Goal: Find specific page/section: Find specific page/section

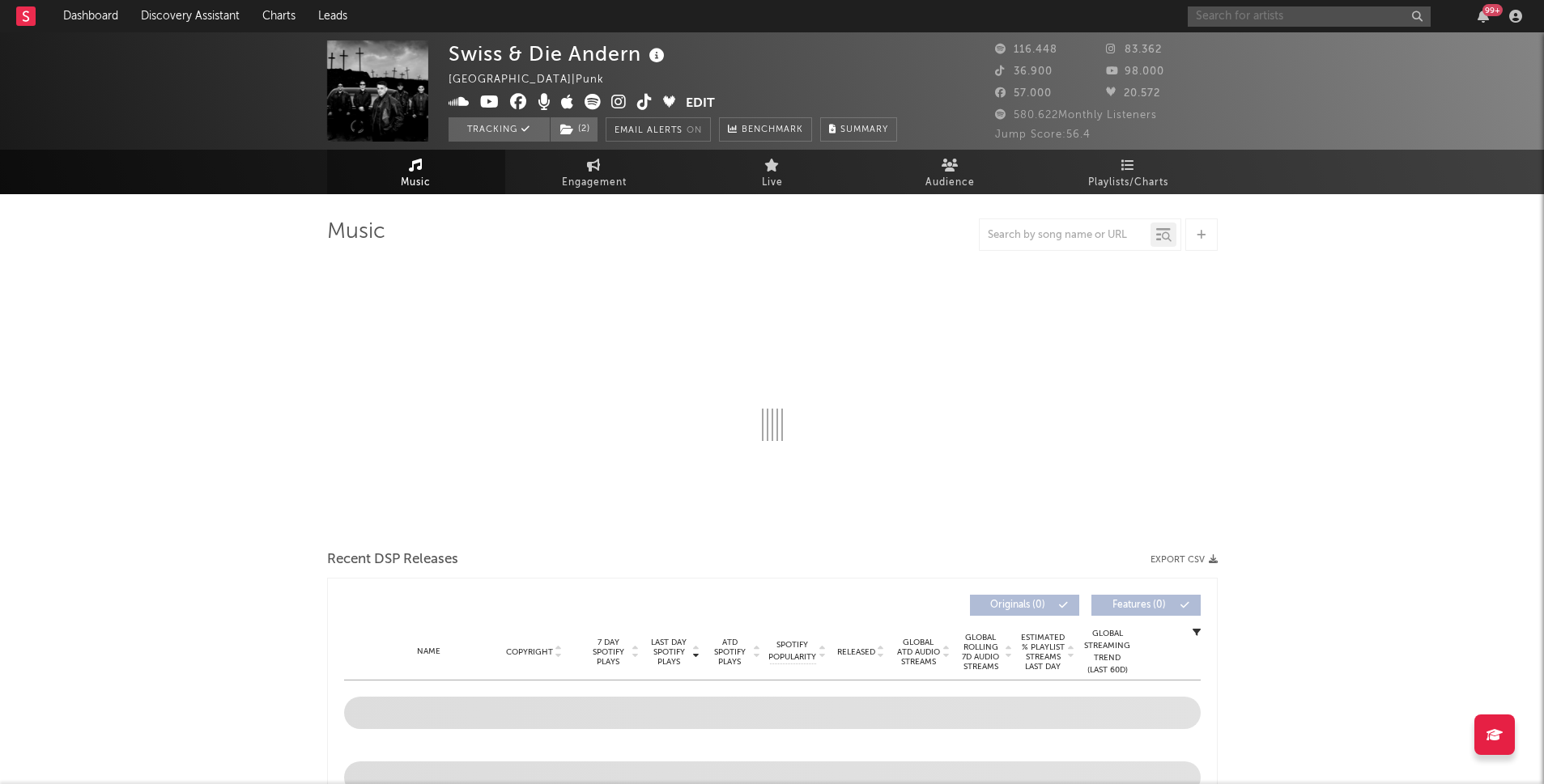
click at [1303, 15] on input "text" at bounding box center [1309, 17] width 243 height 21
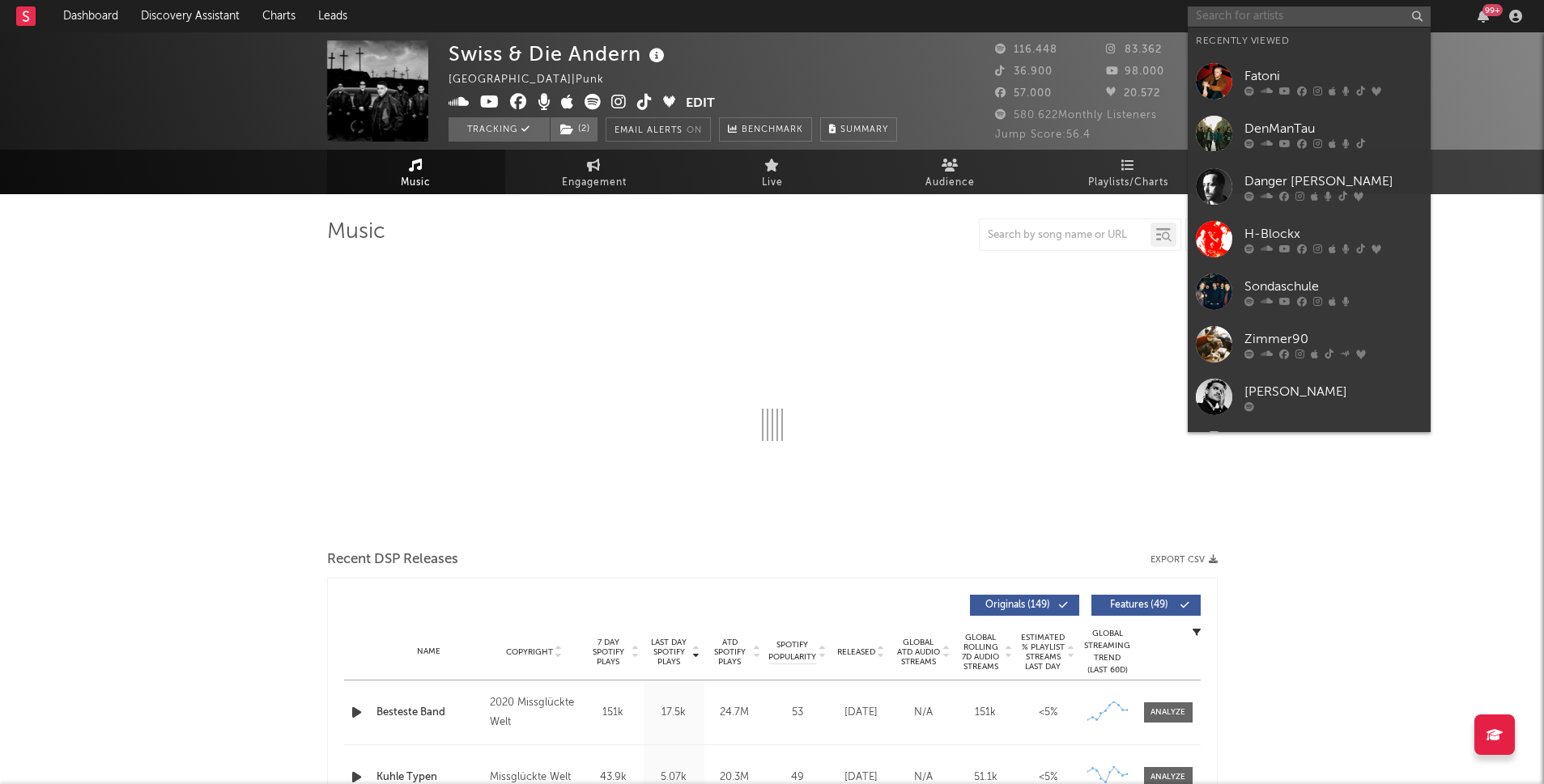
select select "6m"
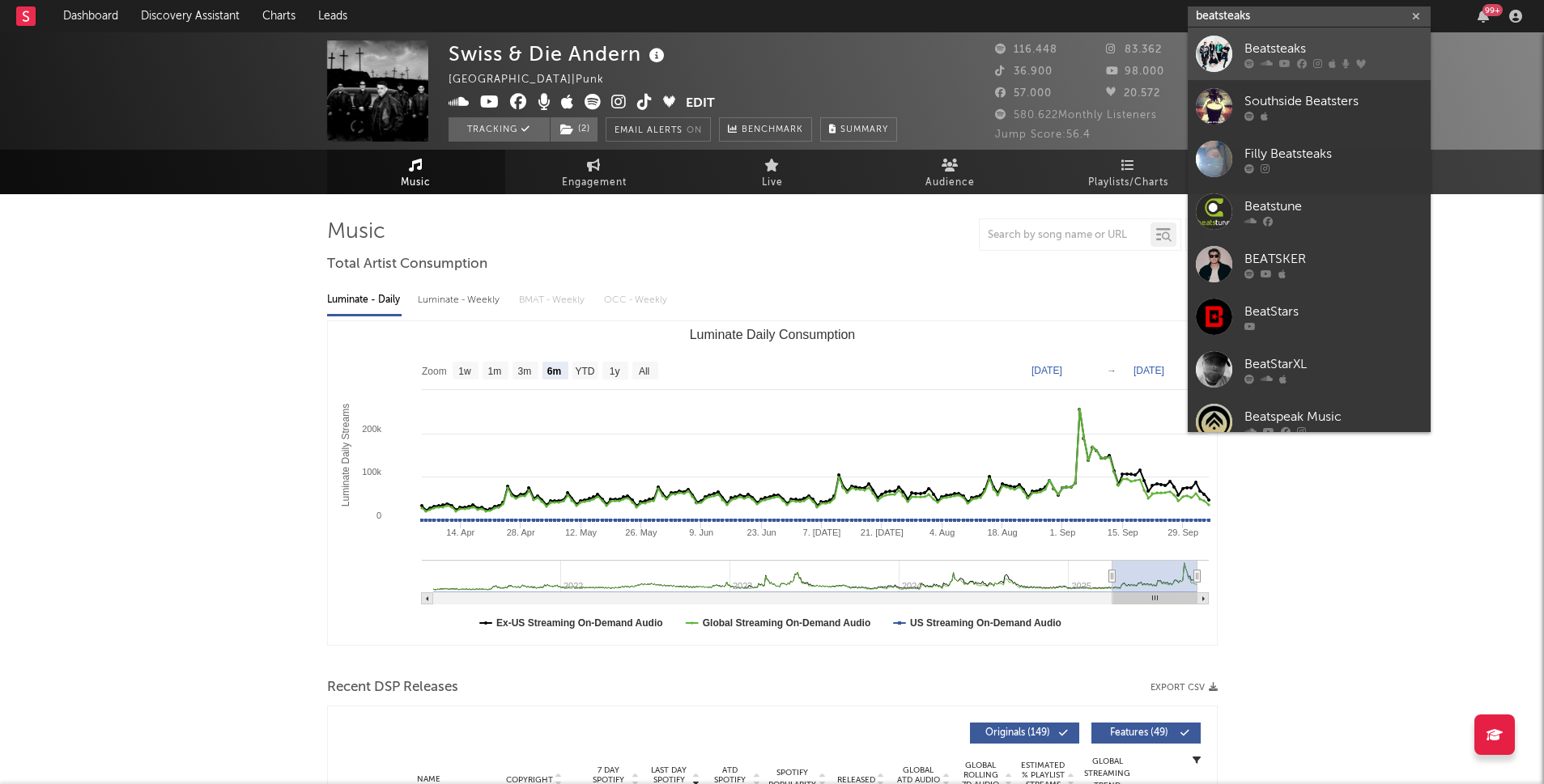
type input "beatsteaks"
click at [1293, 51] on div "Beatsteaks" at bounding box center [1334, 48] width 178 height 20
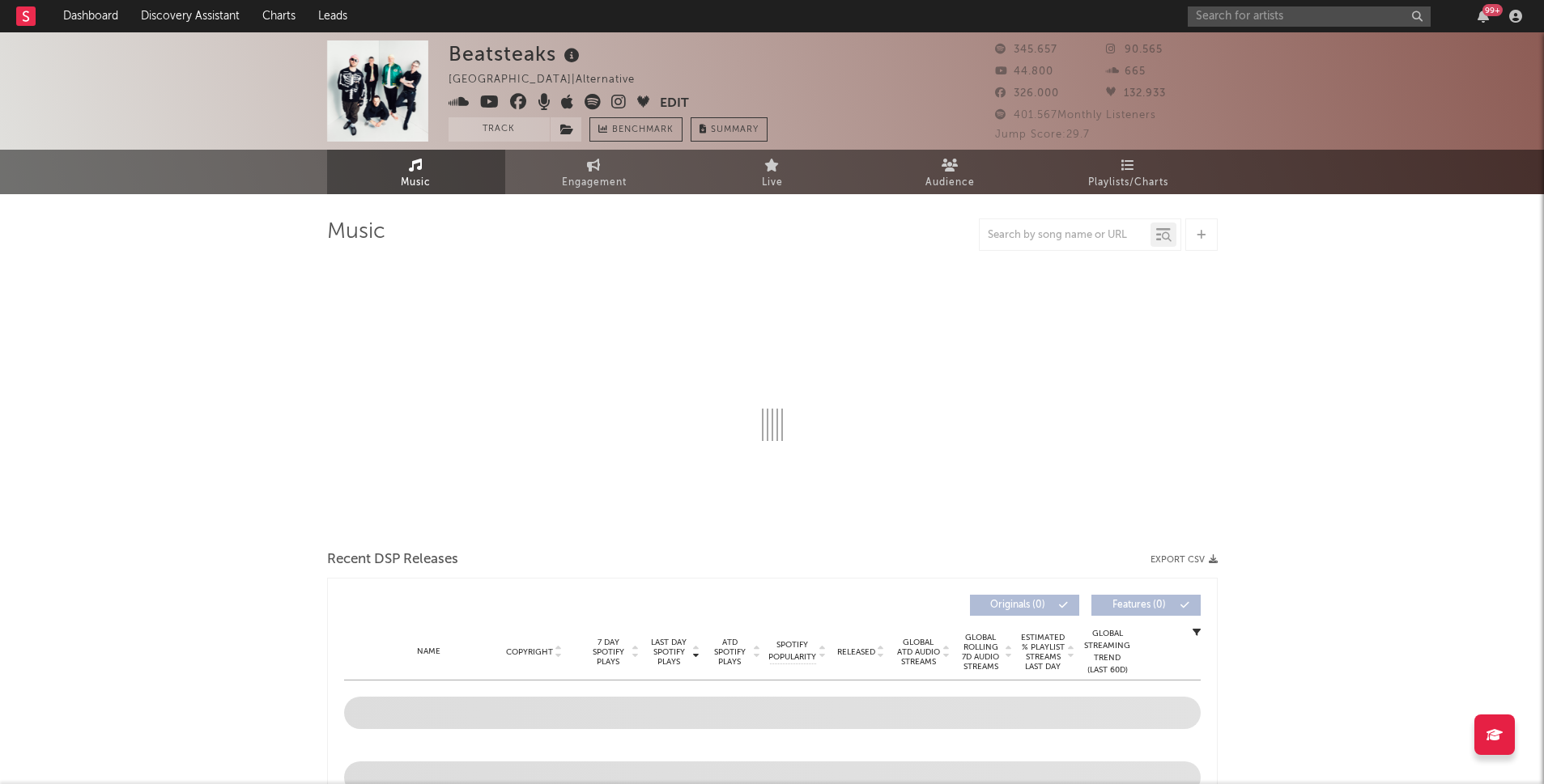
select select "6m"
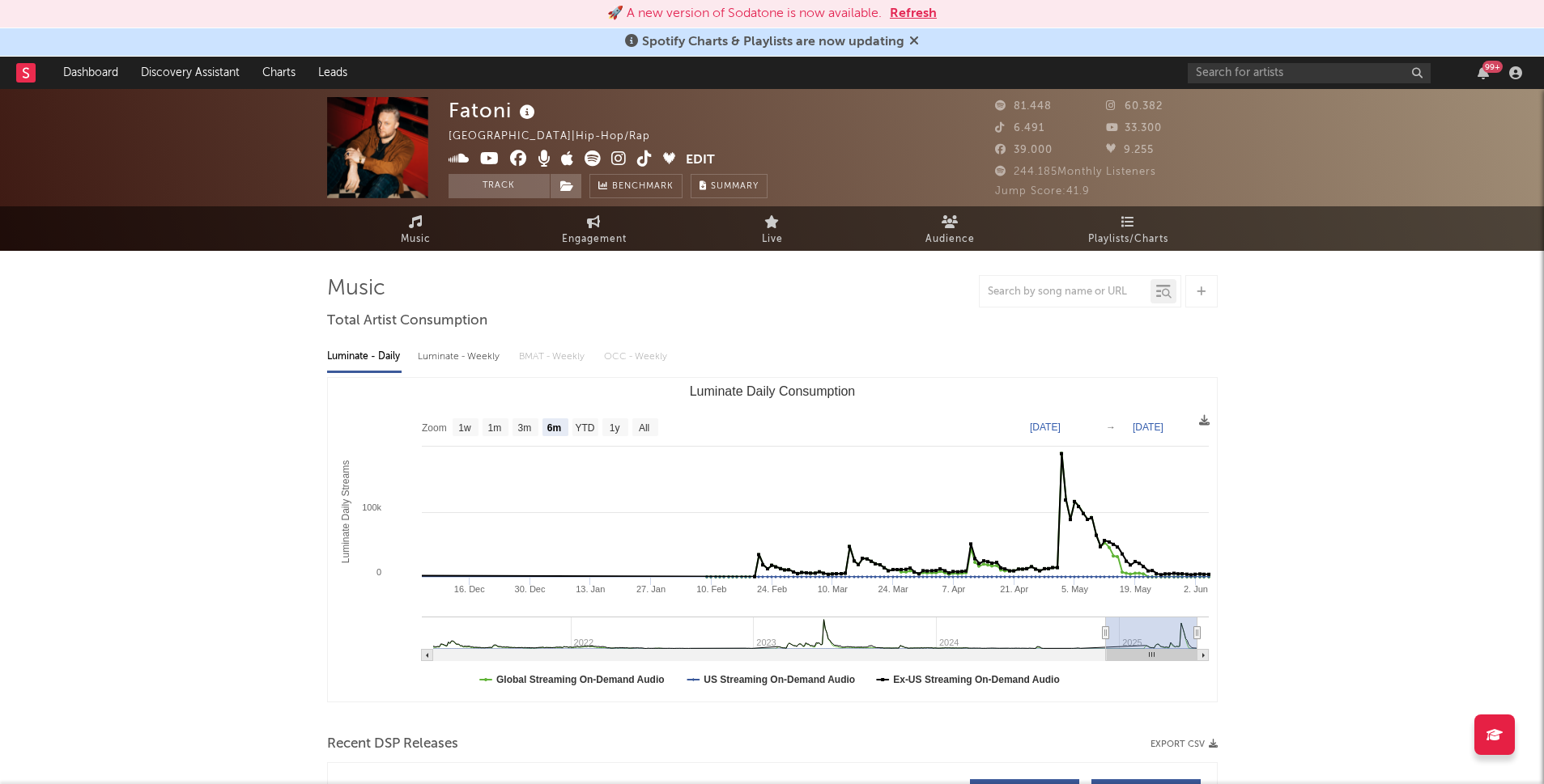
select select "6m"
